Goal: Information Seeking & Learning: Learn about a topic

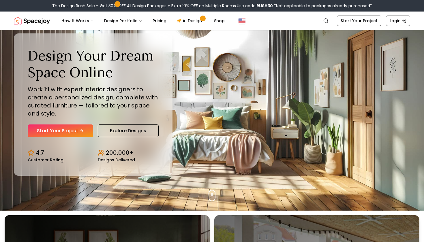
scroll to position [32, 0]
click at [83, 130] on icon "Hero section" at bounding box center [83, 130] width 5 height 5
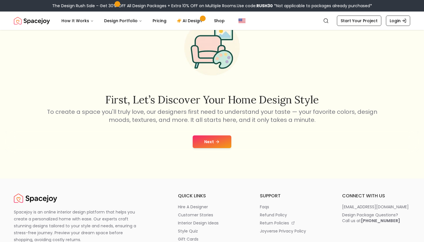
scroll to position [45, 0]
click at [207, 139] on button "Next" at bounding box center [212, 141] width 39 height 13
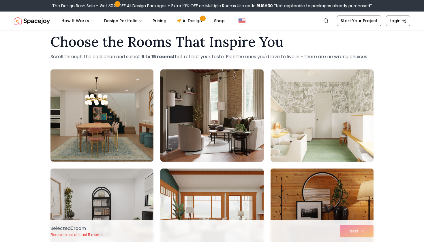
scroll to position [11, 0]
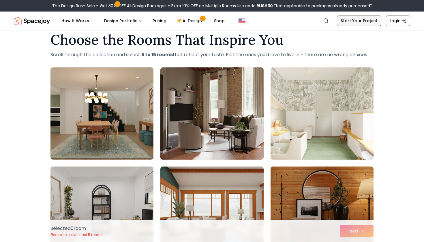
click at [358, 22] on link "Start Your Project" at bounding box center [359, 21] width 44 height 10
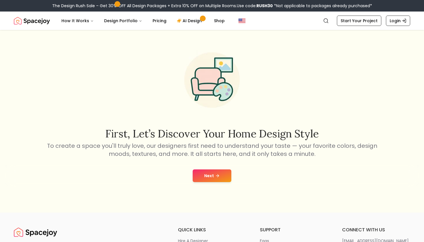
click at [217, 181] on button "Next" at bounding box center [212, 176] width 39 height 13
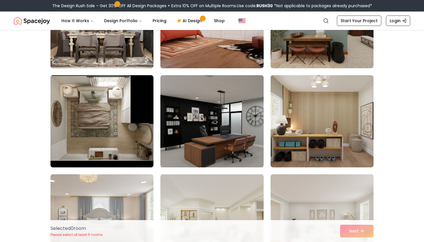
scroll to position [996, 0]
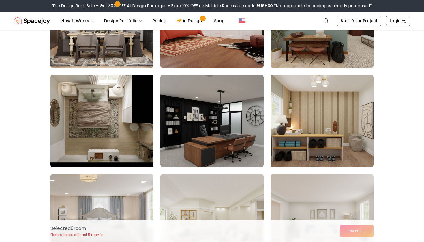
click at [131, 131] on img at bounding box center [102, 121] width 108 height 97
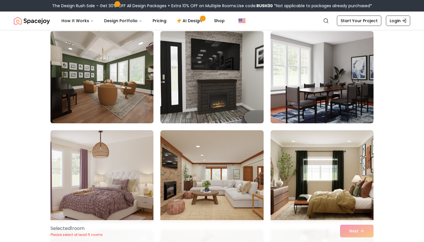
scroll to position [1261, 0]
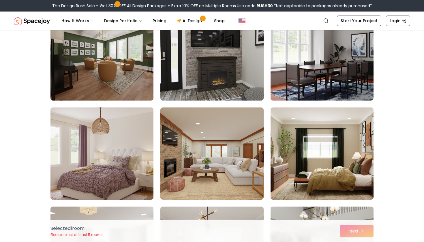
click at [125, 158] on img at bounding box center [102, 153] width 108 height 97
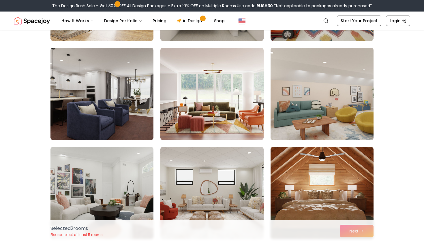
scroll to position [328, 0]
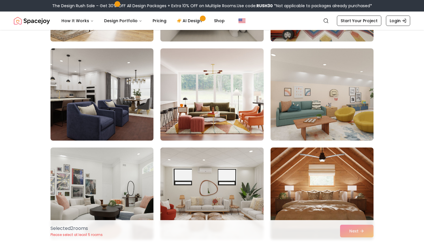
click at [236, 162] on img at bounding box center [212, 193] width 108 height 97
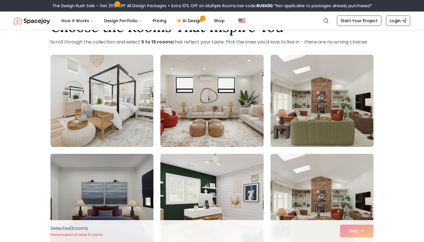
scroll to position [23, 0]
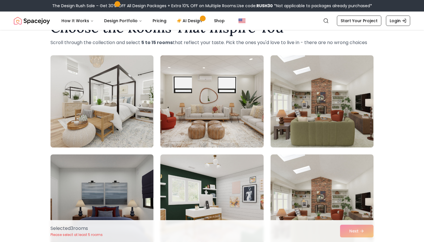
click at [233, 118] on img at bounding box center [212, 101] width 108 height 97
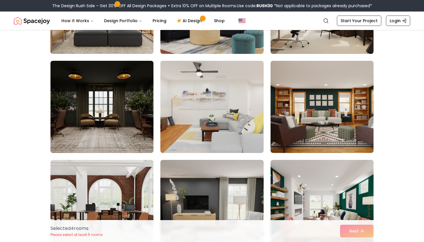
scroll to position [613, 0]
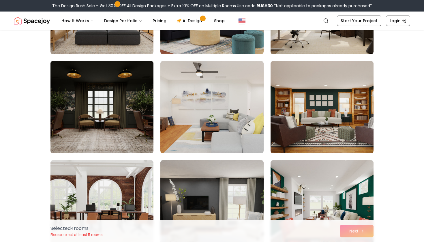
click at [133, 131] on img at bounding box center [102, 107] width 108 height 97
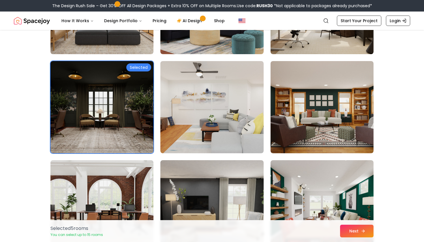
click at [356, 227] on button "Next" at bounding box center [356, 231] width 33 height 13
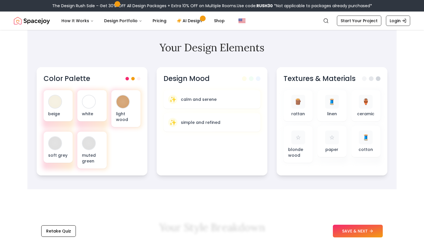
scroll to position [168, 0]
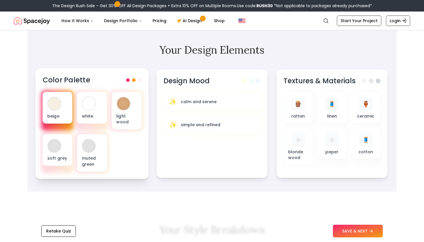
click at [56, 106] on div at bounding box center [54, 103] width 13 height 13
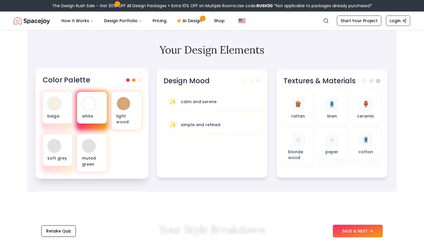
click at [86, 105] on div at bounding box center [89, 103] width 13 height 13
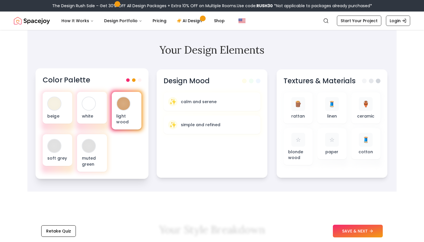
click at [117, 101] on div at bounding box center [123, 103] width 13 height 13
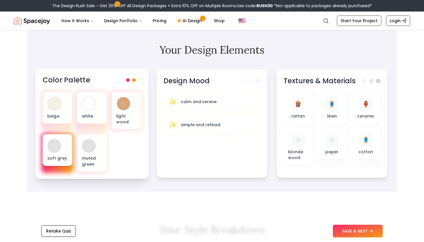
click at [57, 145] on div at bounding box center [54, 146] width 13 height 13
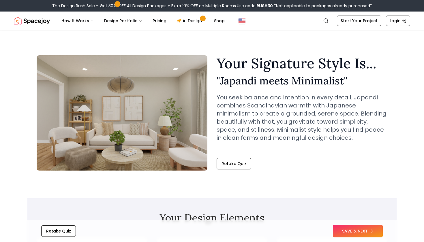
scroll to position [0, 0]
click at [186, 24] on link "AI Design" at bounding box center [190, 21] width 36 height 12
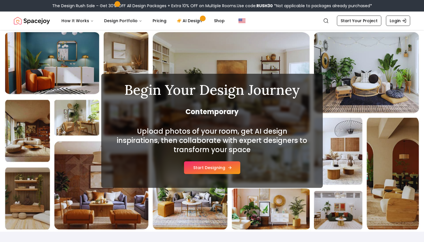
click at [210, 164] on button "Start Designing" at bounding box center [212, 168] width 56 height 13
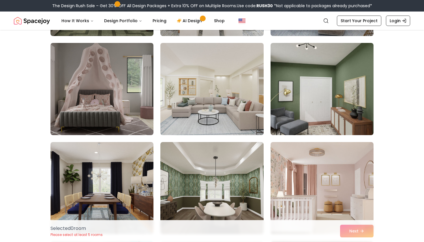
scroll to position [731, 0]
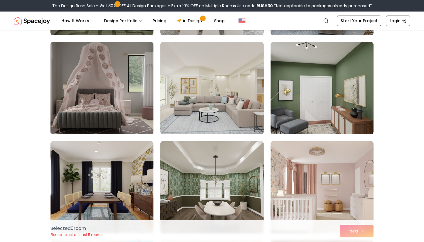
click at [138, 107] on img at bounding box center [102, 88] width 108 height 97
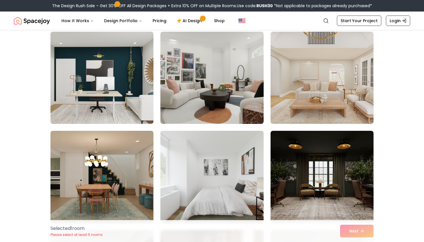
scroll to position [1240, 0]
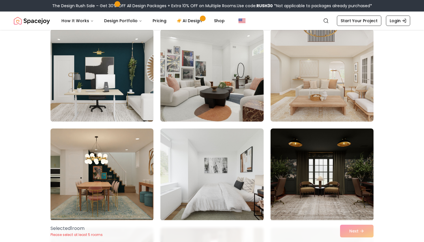
click at [138, 103] on img at bounding box center [102, 75] width 108 height 97
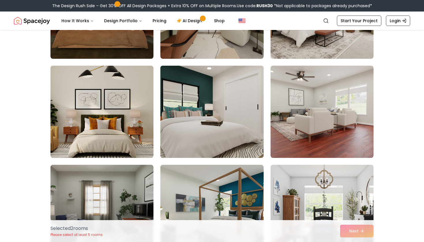
scroll to position [1797, 0]
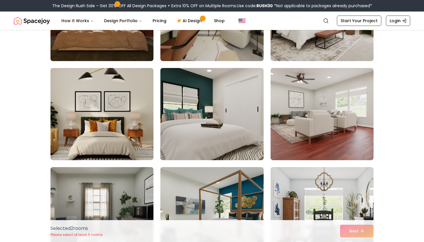
click at [233, 132] on img at bounding box center [212, 114] width 108 height 97
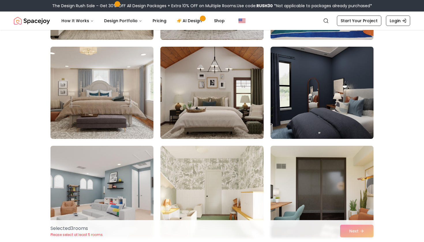
scroll to position [2317, 0]
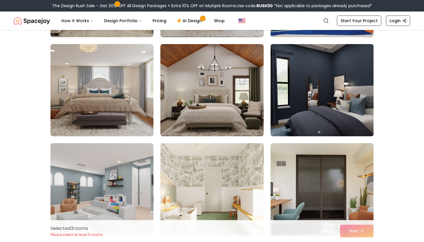
click at [294, 117] on img at bounding box center [322, 90] width 108 height 97
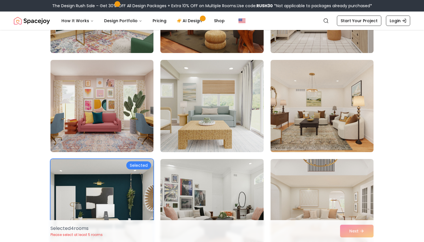
scroll to position [1104, 0]
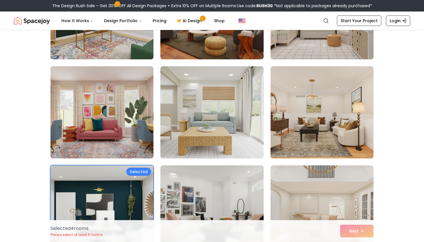
click at [128, 112] on img at bounding box center [102, 112] width 108 height 97
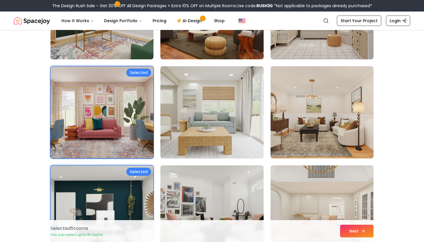
click at [354, 232] on button "Next" at bounding box center [356, 231] width 33 height 13
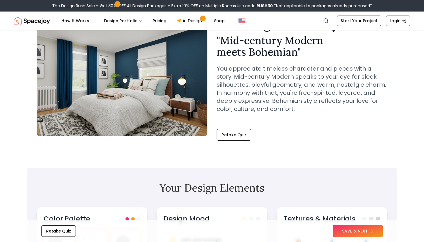
scroll to position [43, 0]
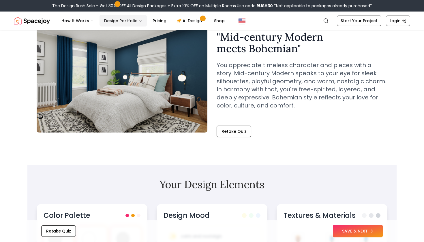
click at [139, 20] on icon "Main" at bounding box center [140, 20] width 3 height 3
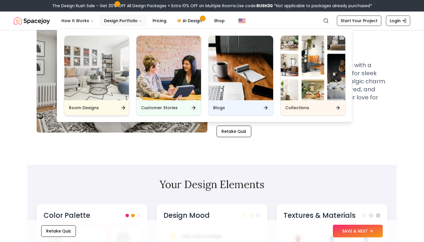
click at [119, 109] on div "Room Designs" at bounding box center [96, 107] width 65 height 15
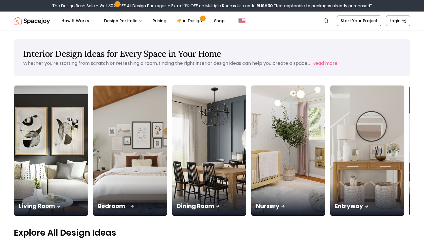
click at [98, 202] on p "Bedroom" at bounding box center [130, 206] width 65 height 8
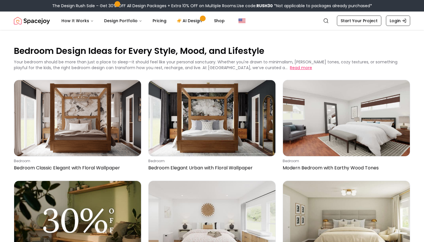
click at [290, 68] on button "Read more" at bounding box center [301, 68] width 22 height 6
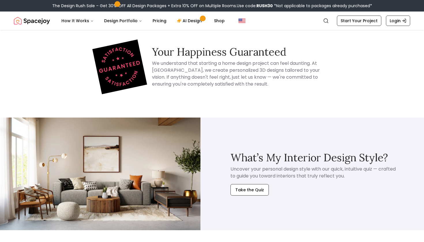
scroll to position [2450, 0]
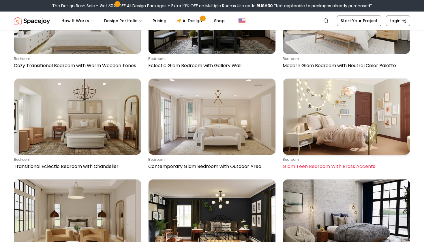
click at [304, 130] on img at bounding box center [346, 117] width 127 height 76
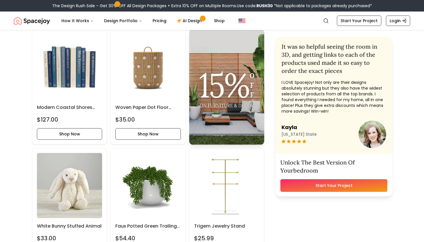
scroll to position [1225, 0]
